Goal: Task Accomplishment & Management: Complete application form

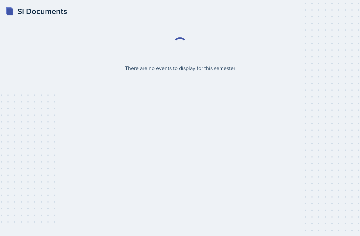
select select "2bed604d-1099-4043-b1bc-2365e8740244"
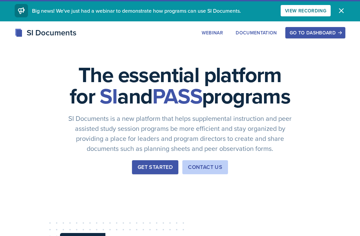
scroll to position [34, 0]
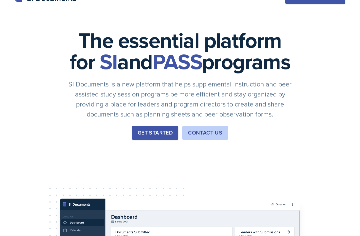
click at [145, 137] on div "Get Started" at bounding box center [155, 133] width 35 height 8
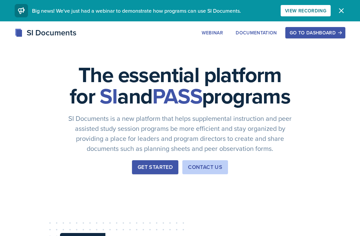
click at [312, 35] on div "Go to Dashboard" at bounding box center [315, 32] width 51 height 5
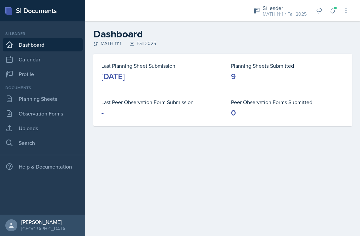
click at [32, 114] on link "Observation Forms" at bounding box center [43, 113] width 80 height 13
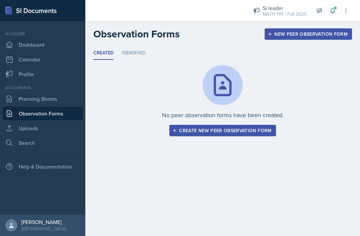
click at [285, 35] on div "New Peer Observation Form" at bounding box center [308, 33] width 79 height 5
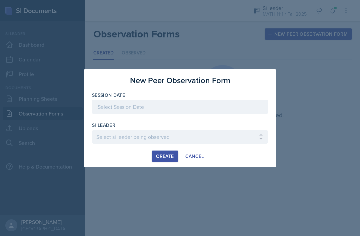
click at [115, 109] on div at bounding box center [180, 107] width 176 height 14
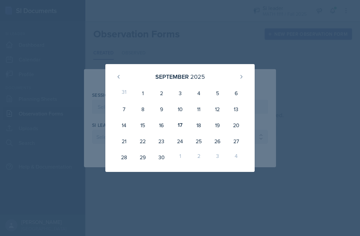
click at [183, 125] on div "17" at bounding box center [180, 125] width 19 height 16
type input "[DATE]"
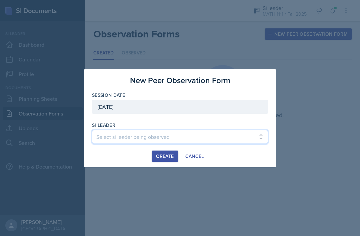
click at [199, 133] on select "Select si leader being observed [PERSON_NAME] / PSYC 2500 / The Phantoms of The…" at bounding box center [180, 137] width 176 height 14
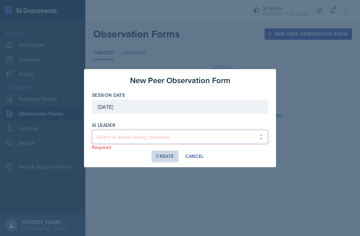
click at [198, 139] on select "Select si leader being observed [PERSON_NAME] / PSYC 2500 / The Phantoms of The…" at bounding box center [180, 137] width 176 height 14
select select "7a65e46b-6849-43ac-9741-77b43387d295"
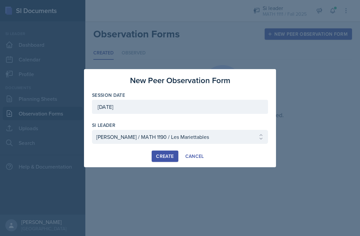
click at [168, 155] on div "Create" at bounding box center [165, 156] width 18 height 5
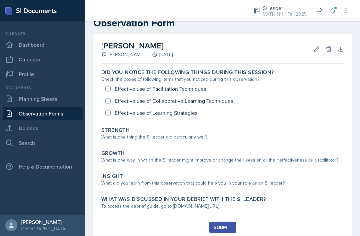
scroll to position [18, 0]
click at [112, 114] on div "Effective use of Facilitation Techniques Effective use of Collaborative Learnin…" at bounding box center [222, 101] width 243 height 36
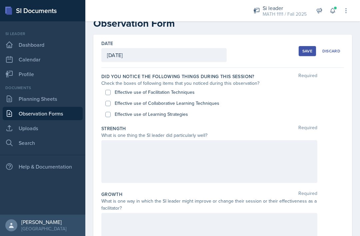
click at [108, 120] on div "Did you notice the following things during this session? Required Check the box…" at bounding box center [222, 96] width 243 height 52
click at [110, 116] on input "Effective use of Learning Strategies" at bounding box center [107, 114] width 5 height 5
checkbox input "true"
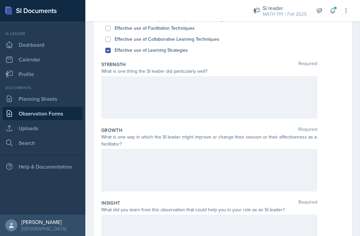
scroll to position [83, 0]
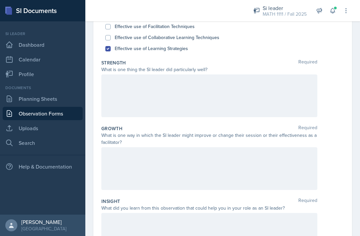
click at [116, 106] on div at bounding box center [209, 95] width 216 height 43
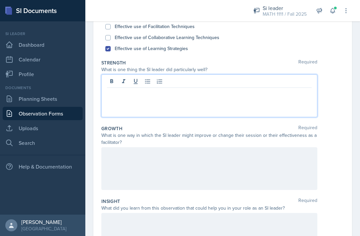
click at [115, 104] on div at bounding box center [209, 95] width 216 height 43
click at [175, 108] on div at bounding box center [209, 95] width 216 height 43
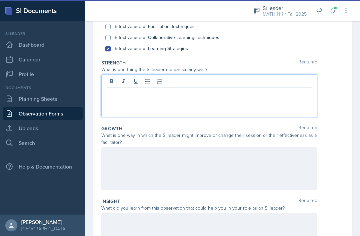
click at [233, 97] on p at bounding box center [209, 93] width 205 height 8
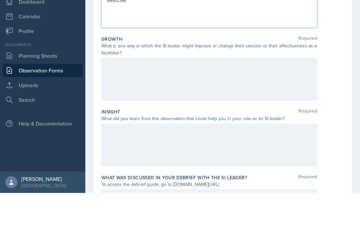
scroll to position [130, 0]
click at [219, 100] on div at bounding box center [209, 121] width 216 height 43
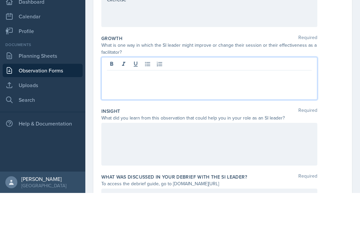
scroll to position [21, 0]
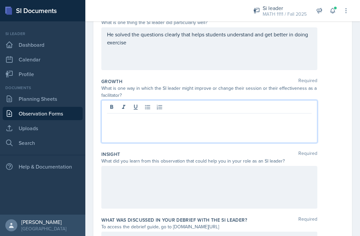
click at [114, 111] on div at bounding box center [209, 121] width 216 height 43
click at [246, 115] on p at bounding box center [209, 119] width 205 height 8
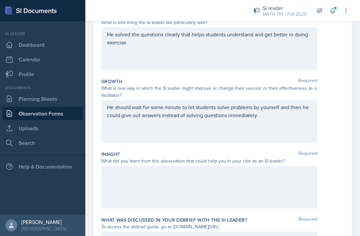
click at [150, 30] on p "He solved the questions clearly that helps students understand and get better i…" at bounding box center [209, 38] width 205 height 16
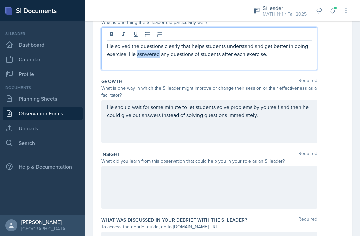
click at [148, 42] on p "He solved the questions clearly that helps students understand and get better i…" at bounding box center [209, 50] width 205 height 16
click at [282, 42] on p "He solved the questions clearly that helps students understand and get better i…" at bounding box center [209, 50] width 205 height 16
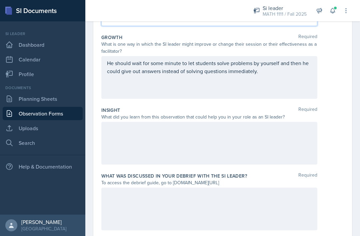
scroll to position [174, 0]
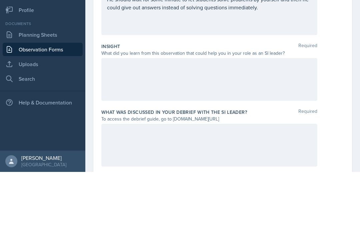
click at [292, 122] on div at bounding box center [209, 143] width 216 height 43
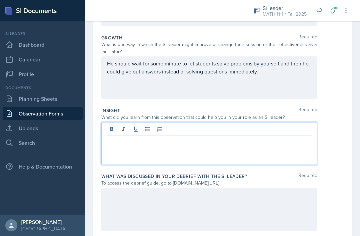
click at [243, 137] on p at bounding box center [209, 141] width 205 height 8
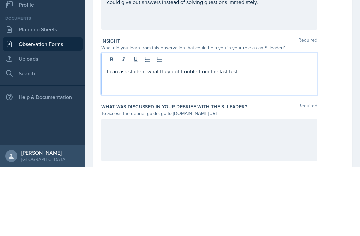
click at [238, 137] on p "I can ask student what they got trouble from the last test." at bounding box center [209, 141] width 205 height 8
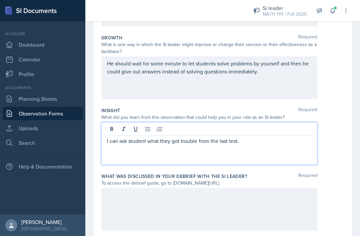
click at [256, 124] on div at bounding box center [209, 129] width 205 height 11
click at [258, 137] on p "I can ask student what they got trouble from the last test." at bounding box center [209, 141] width 205 height 8
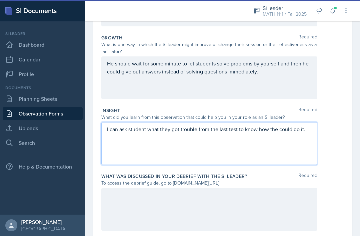
click at [182, 180] on div "To access the debrief guide, go to [DOMAIN_NAME][URL]" at bounding box center [209, 183] width 216 height 7
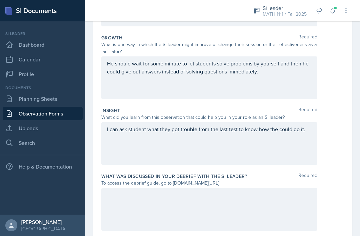
click at [308, 122] on div "I can ask student what they got trouble from the last test to know how the coul…" at bounding box center [209, 143] width 216 height 43
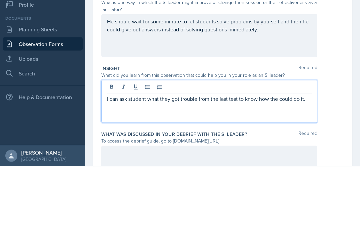
scroll to position [146, 0]
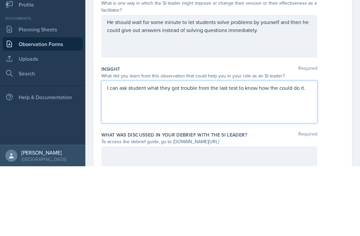
click at [276, 87] on p "He should wait for some minute to let students solve problems by yourself and t…" at bounding box center [209, 95] width 205 height 16
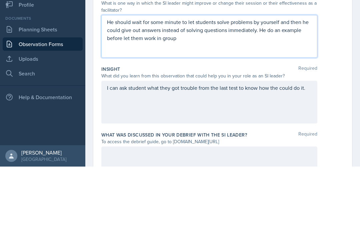
click at [304, 150] on div "I can ask student what they got trouble from the last test to know how the coul…" at bounding box center [209, 171] width 216 height 43
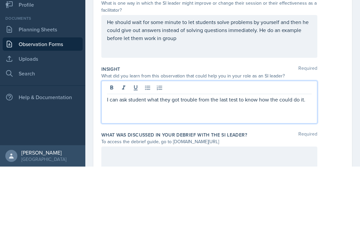
click at [274, 87] on p "He should wait for some minute to let students solve problems by yourself and t…" at bounding box center [209, 99] width 205 height 24
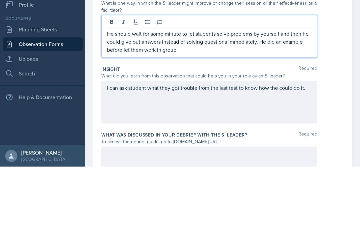
click at [263, 99] on p "He should wait for some minute to let students solve problems by yourself and t…" at bounding box center [209, 111] width 205 height 24
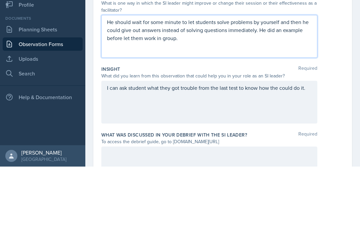
click at [308, 150] on div "I can ask student what they got trouble from the last test to know how the coul…" at bounding box center [209, 171] width 216 height 43
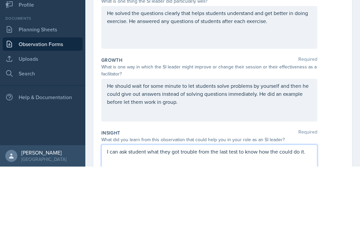
scroll to position [81, 0]
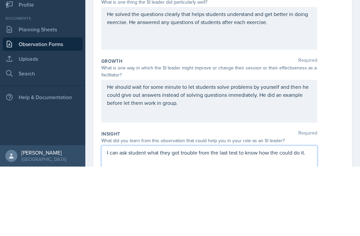
click at [242, 152] on p "He should wait for some minute to let students solve problems by yourself and t…" at bounding box center [209, 164] width 205 height 24
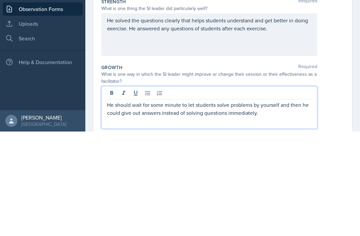
scroll to position [32, 0]
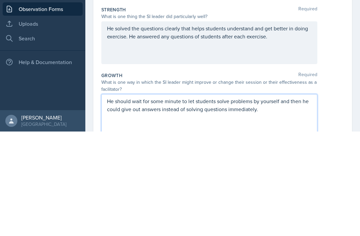
click at [285, 129] on p "He solved the questions clearly that helps students understand and get better i…" at bounding box center [209, 137] width 205 height 16
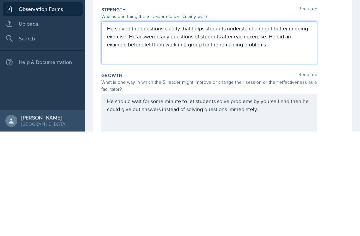
click at [270, 202] on p "He should wait for some minute to let students solve problems by yourself and t…" at bounding box center [209, 210] width 205 height 16
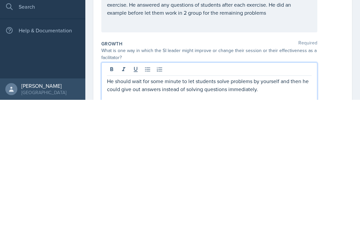
click at [107, 213] on p "He should wait for some minute to let students solve problems by yourself and t…" at bounding box center [209, 221] width 205 height 16
click at [190, 213] on p "Though it was an example, I think he should wait for some minute to let student…" at bounding box center [209, 225] width 205 height 24
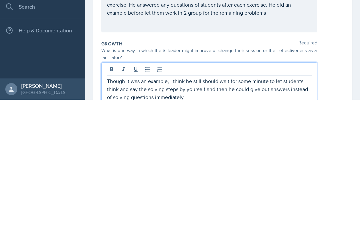
click at [204, 213] on p "Though it was an example, I think he still should wait for some minute to let s…" at bounding box center [209, 225] width 205 height 24
click at [251, 213] on p "Though it was an example, I think he still should wait for some minute to let s…" at bounding box center [209, 225] width 205 height 24
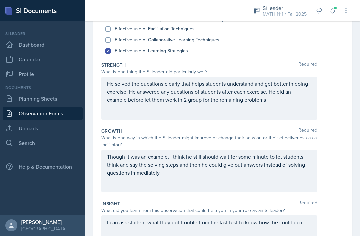
scroll to position [83, 0]
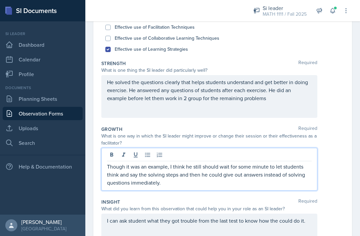
click at [270, 78] on p "He solved the questions clearly that helps students understand and get better i…" at bounding box center [209, 90] width 205 height 24
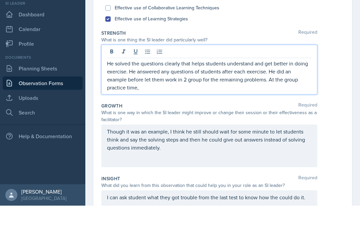
click at [273, 90] on p "He solved the questions clearly that helps students understand and get better i…" at bounding box center [209, 106] width 205 height 32
click at [275, 90] on p "He solved the questions clearly that helps students understand and get better i…" at bounding box center [209, 106] width 205 height 32
click at [145, 90] on p "He solved the questions clearly that helps students understand and get better i…" at bounding box center [209, 106] width 205 height 32
click at [273, 90] on p "He solved the questions clearly that helps students understand and get better i…" at bounding box center [209, 106] width 205 height 32
click at [138, 90] on p "He solved the questions clearly that helps students understand and get better i…" at bounding box center [209, 106] width 205 height 32
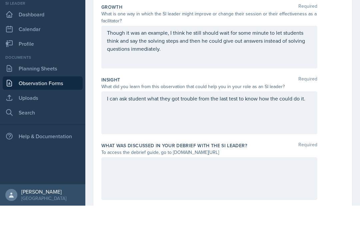
scroll to position [174, 0]
click at [306, 122] on div "I can ask student what they got trouble from the last test to know how the coul…" at bounding box center [209, 143] width 216 height 43
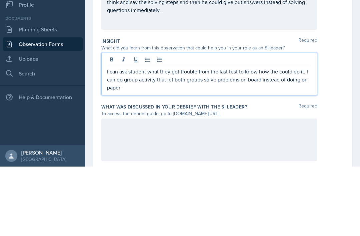
click at [209, 137] on p "I can ask student what they got trouble from the last test to know how the coul…" at bounding box center [209, 149] width 205 height 24
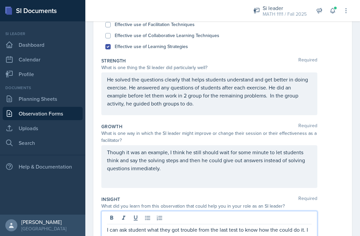
scroll to position [85, 0]
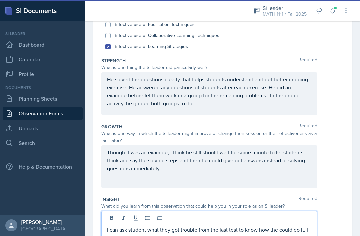
click at [209, 84] on p "He solved the questions clearly that helps students understand and get better i…" at bounding box center [209, 91] width 205 height 32
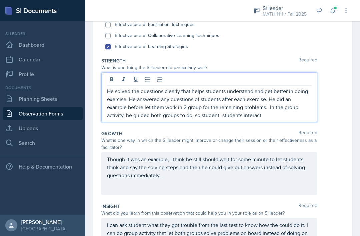
click at [266, 97] on p "He solved the questions clearly that helps students understand and get better i…" at bounding box center [209, 103] width 205 height 32
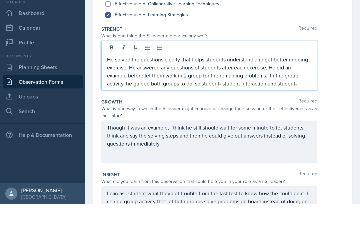
click at [300, 87] on p "He solved the questions clearly that helps students understand and get better i…" at bounding box center [209, 103] width 205 height 32
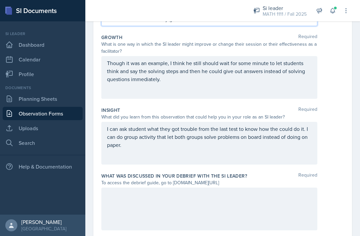
scroll to position [178, 0]
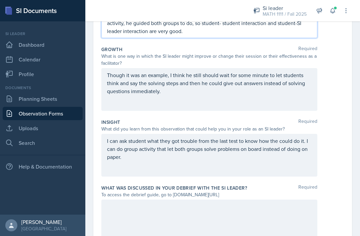
click at [121, 137] on p "I can ask student what they got trouble from the last test to know how the coul…" at bounding box center [209, 149] width 205 height 24
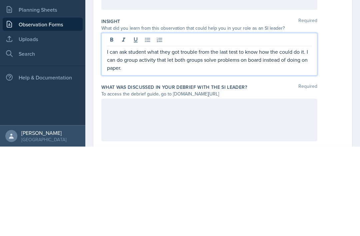
click at [134, 137] on p "I can ask student what they got trouble from the last test to know how the coul…" at bounding box center [209, 149] width 205 height 24
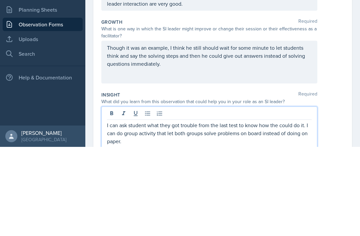
scroll to position [104, 0]
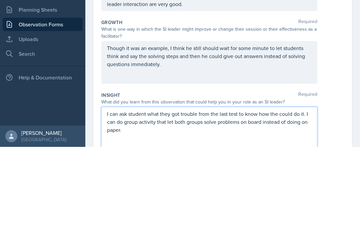
click at [170, 133] on p "Though it was an example, I think he still should wait for some minute to let s…" at bounding box center [209, 145] width 205 height 24
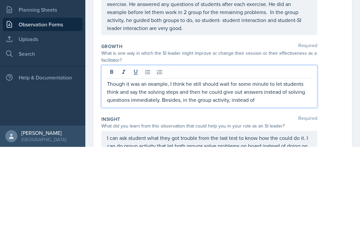
scroll to position [80, 0]
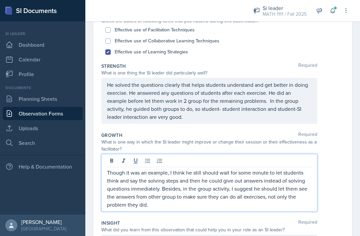
click at [129, 181] on p "Though it was an example, I think he still should wait for some minute to let s…" at bounding box center [209, 189] width 205 height 40
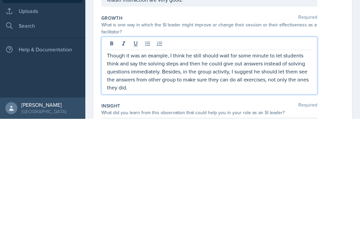
click at [142, 169] on p "Though it was an example, I think he still should wait for some minute to let s…" at bounding box center [209, 189] width 205 height 40
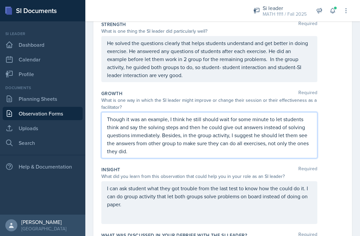
scroll to position [118, 0]
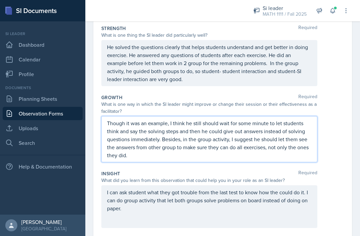
click at [256, 61] on p "He solved the questions clearly that helps students understand and get better i…" at bounding box center [209, 63] width 205 height 40
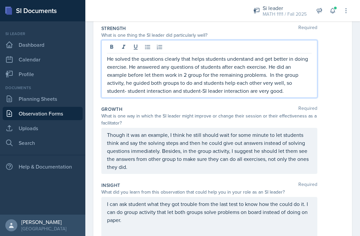
click at [292, 72] on p "He solved the questions clearly that helps students understand and get better i…" at bounding box center [209, 75] width 205 height 40
click at [139, 106] on div "Growth Required" at bounding box center [222, 109] width 243 height 7
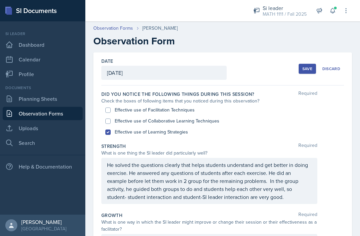
scroll to position [0, 0]
click at [308, 66] on div "Save" at bounding box center [308, 68] width 10 height 5
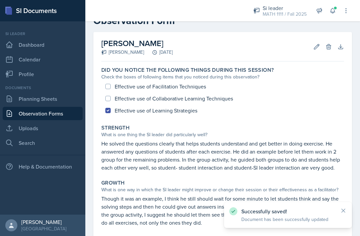
scroll to position [19, 0]
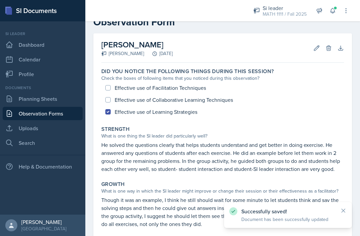
click at [110, 82] on div "Effective use of Facilitation Techniques Effective use of Collaborative Learnin…" at bounding box center [222, 100] width 243 height 36
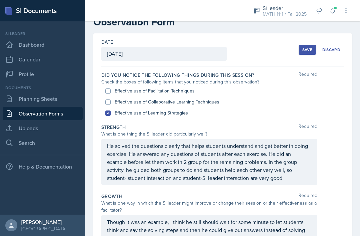
click at [107, 99] on input "Effective use of Collaborative Learning Techniques" at bounding box center [107, 101] width 5 height 5
checkbox input "true"
click at [306, 47] on div "Save" at bounding box center [308, 49] width 10 height 5
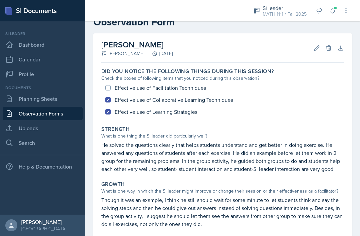
click at [62, 92] on link "Planning Sheets" at bounding box center [43, 98] width 80 height 13
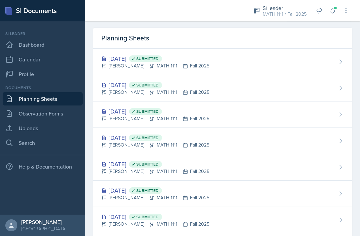
click at [205, 58] on div "[DATE] Submitted [PERSON_NAME] MATH 1111 Fall 2025" at bounding box center [222, 62] width 259 height 26
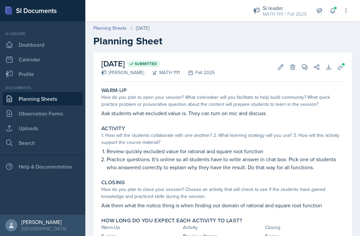
click at [67, 113] on link "Observation Forms" at bounding box center [43, 113] width 80 height 13
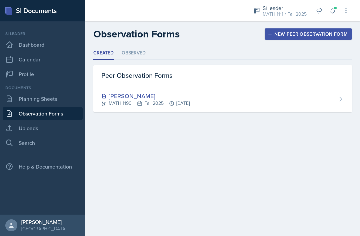
click at [71, 97] on link "Planning Sheets" at bounding box center [43, 98] width 80 height 13
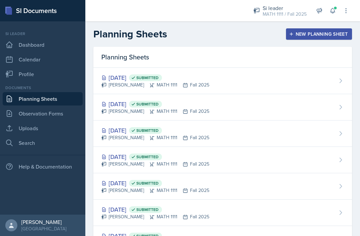
click at [32, 113] on link "Observation Forms" at bounding box center [43, 113] width 80 height 13
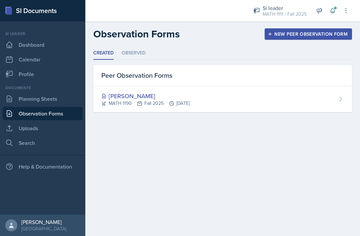
click at [248, 96] on div "[PERSON_NAME] MATH 1190 Fall 2025 [DATE]" at bounding box center [222, 99] width 259 height 26
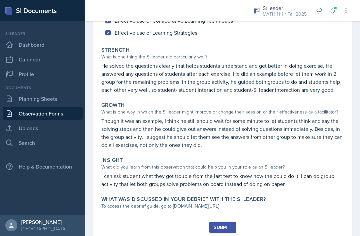
scroll to position [98, 0]
click at [229, 147] on p "Though it was an example, I think he still should wait for some minute to let s…" at bounding box center [222, 133] width 243 height 32
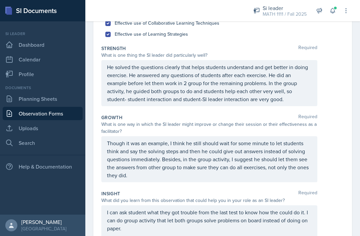
click at [146, 177] on p "Though it was an example, I think he still should wait for some minute to let s…" at bounding box center [209, 159] width 205 height 40
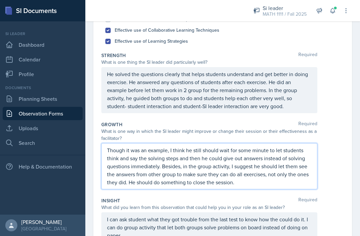
scroll to position [88, 0]
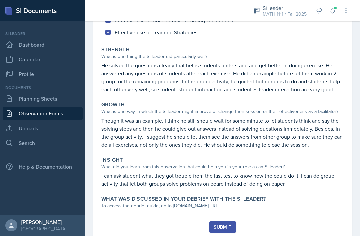
scroll to position [98, 0]
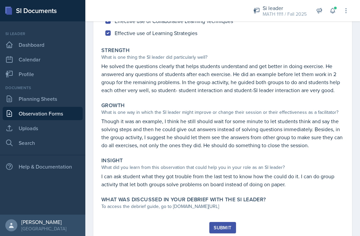
click at [247, 205] on div "To access the debrief guide, go to [DOMAIN_NAME][URL]" at bounding box center [222, 206] width 243 height 7
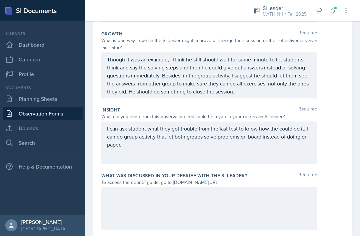
scroll to position [181, 0]
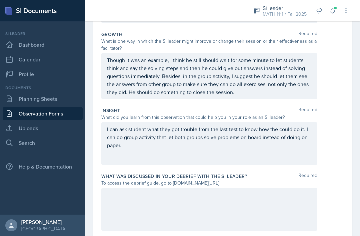
click at [223, 207] on div at bounding box center [209, 209] width 216 height 43
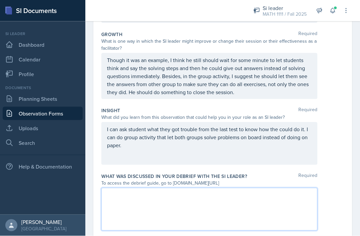
scroll to position [21, 0]
click at [244, 188] on div at bounding box center [209, 209] width 216 height 43
click at [212, 195] on div at bounding box center [209, 209] width 216 height 43
click at [200, 203] on p at bounding box center [209, 207] width 205 height 8
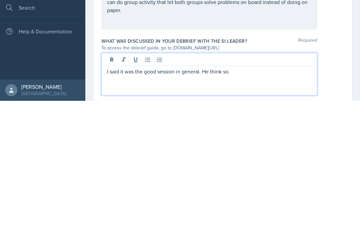
click at [244, 203] on p "I said it was the good session in general. He think so." at bounding box center [209, 207] width 205 height 8
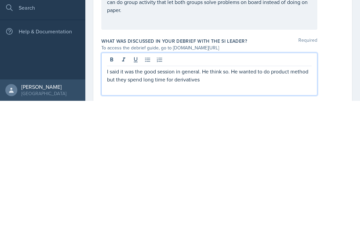
click at [215, 188] on div "I said it was the good session in general. He think so. He wanted to do product…" at bounding box center [209, 209] width 216 height 43
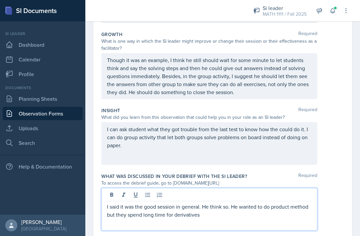
click at [206, 203] on p "I said it was the good session in general. He think so. He wanted to do product…" at bounding box center [209, 211] width 205 height 16
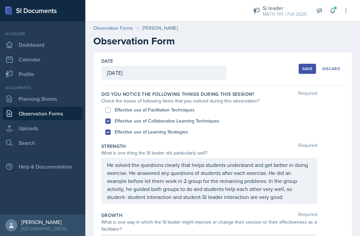
scroll to position [0, 0]
click at [307, 66] on div "Save" at bounding box center [308, 68] width 10 height 5
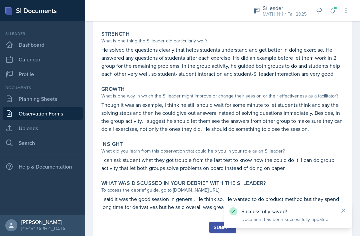
scroll to position [114, 0]
click at [214, 222] on button "Submit" at bounding box center [223, 227] width 26 height 11
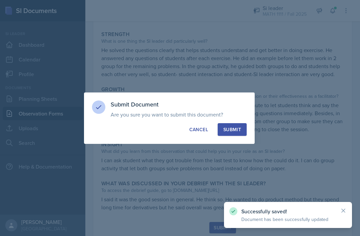
click at [236, 132] on div "Submit" at bounding box center [233, 129] width 18 height 7
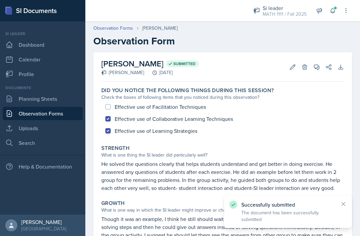
scroll to position [0, 0]
click at [34, 92] on link "Planning Sheets" at bounding box center [43, 98] width 80 height 13
